Goal: Navigation & Orientation: Find specific page/section

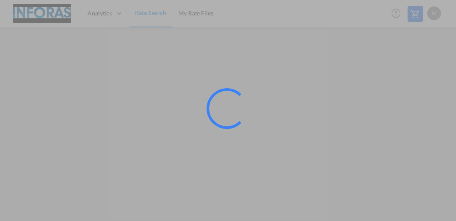
drag, startPoint x: 220, startPoint y: 145, endPoint x: 219, endPoint y: 138, distance: 6.9
click at [220, 144] on div at bounding box center [238, 120] width 64 height 64
click at [300, 37] on div at bounding box center [228, 110] width 456 height 221
